Goal: Transaction & Acquisition: Purchase product/service

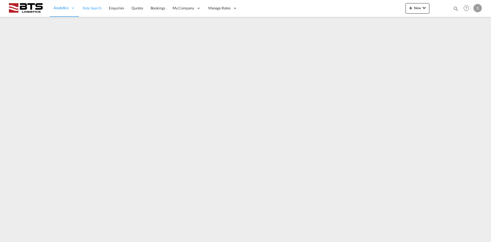
click at [93, 6] on span "Rate Search" at bounding box center [92, 8] width 19 height 4
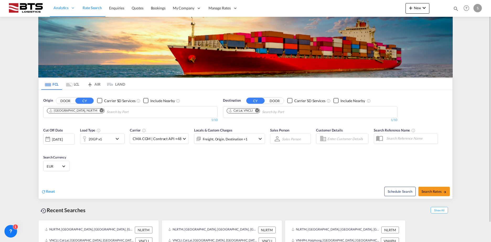
click at [256, 111] on md-icon "Remove" at bounding box center [257, 111] width 4 height 4
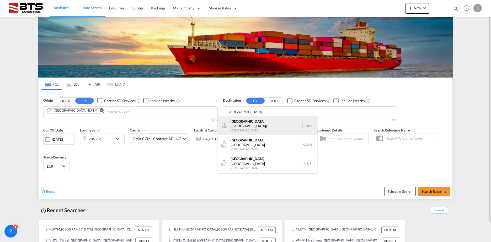
type input "[GEOGRAPHIC_DATA]"
click at [253, 127] on div "[GEOGRAPHIC_DATA] ([GEOGRAPHIC_DATA]) [GEOGRAPHIC_DATA] PTLIS" at bounding box center [267, 125] width 100 height 19
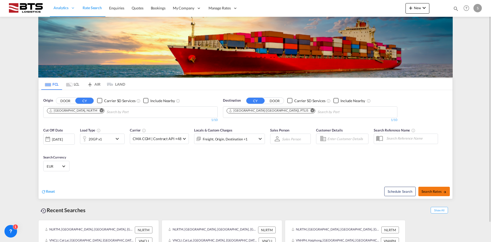
click at [433, 189] on button "Search Rates" at bounding box center [433, 191] width 31 height 9
type input "NLRTM to PTLIS / [DATE]"
